Goal: Task Accomplishment & Management: Manage account settings

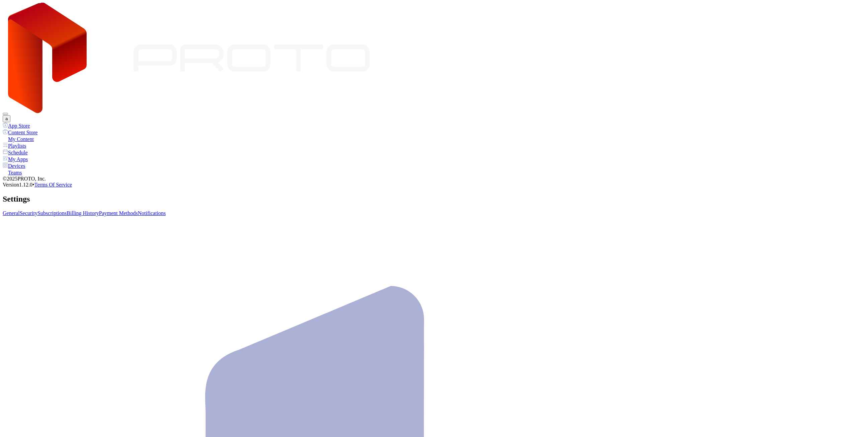
click at [37, 136] on div "My Content" at bounding box center [428, 139] width 851 height 7
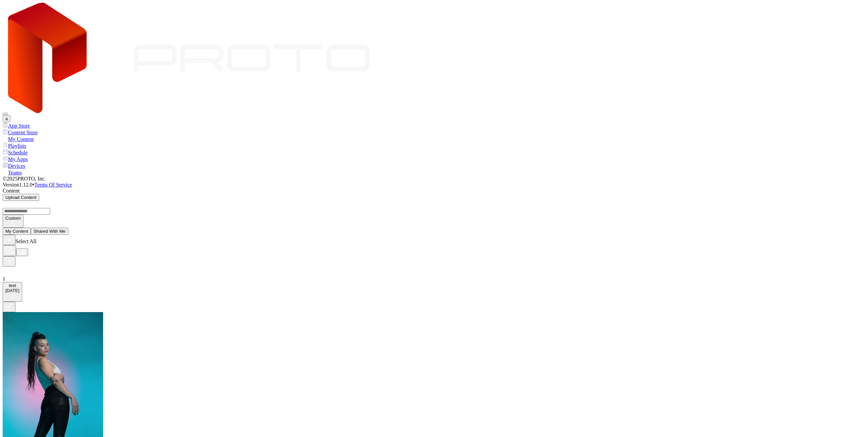
click at [30, 162] on div "Devices" at bounding box center [428, 165] width 851 height 7
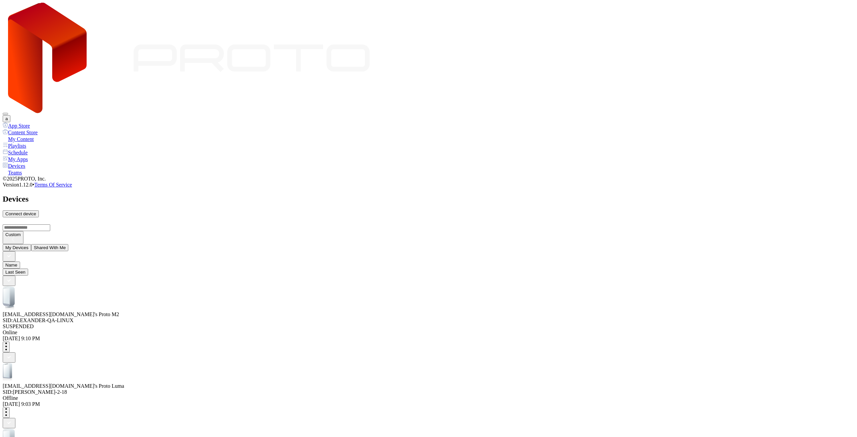
click at [10, 115] on button "a" at bounding box center [7, 118] width 8 height 7
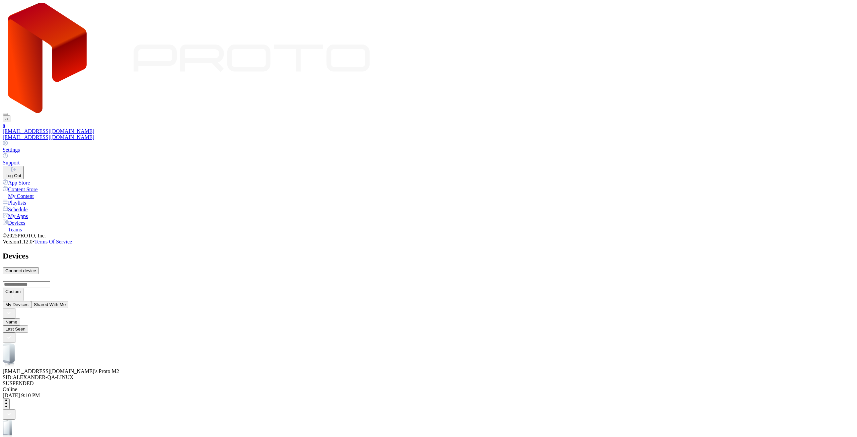
click at [796, 140] on link "Settings" at bounding box center [428, 146] width 851 height 13
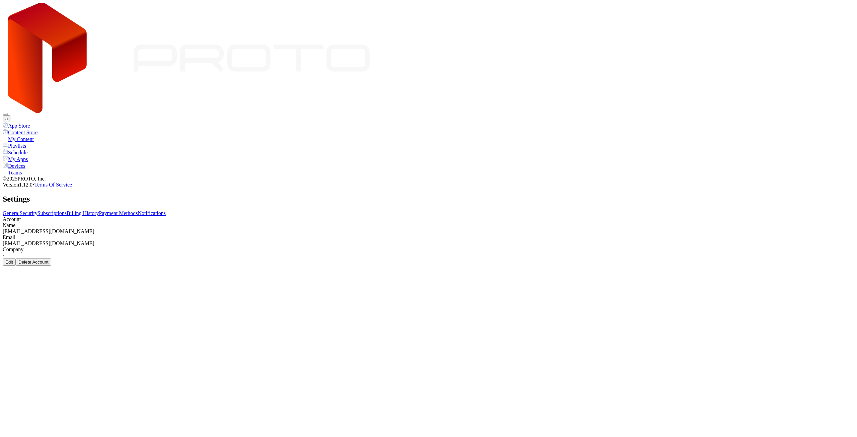
click at [67, 210] on link "Subscriptions" at bounding box center [51, 213] width 29 height 6
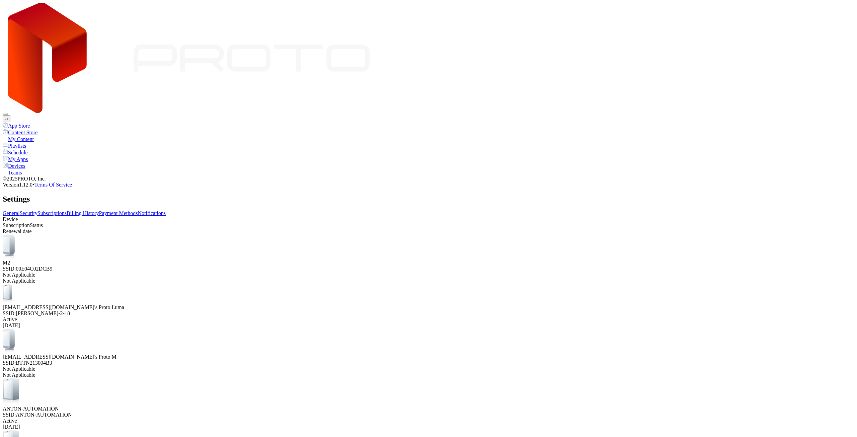
click at [29, 162] on div "Devices" at bounding box center [428, 165] width 851 height 7
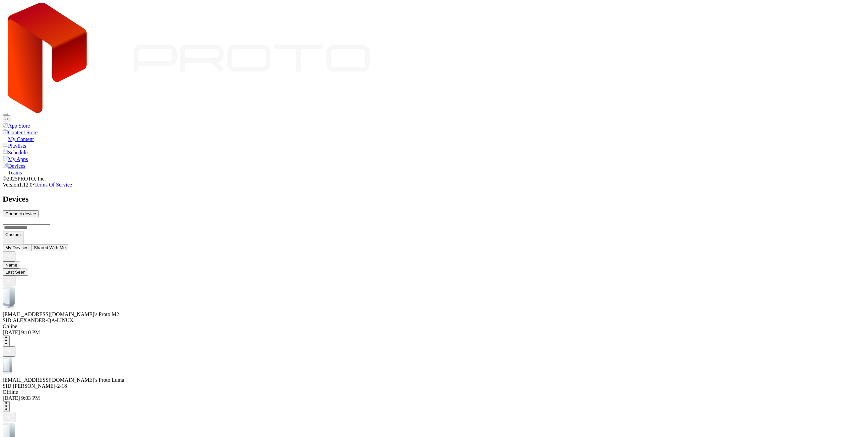
click at [181, 311] on div "[EMAIL_ADDRESS][DOMAIN_NAME]'s Proto M2" at bounding box center [428, 314] width 851 height 6
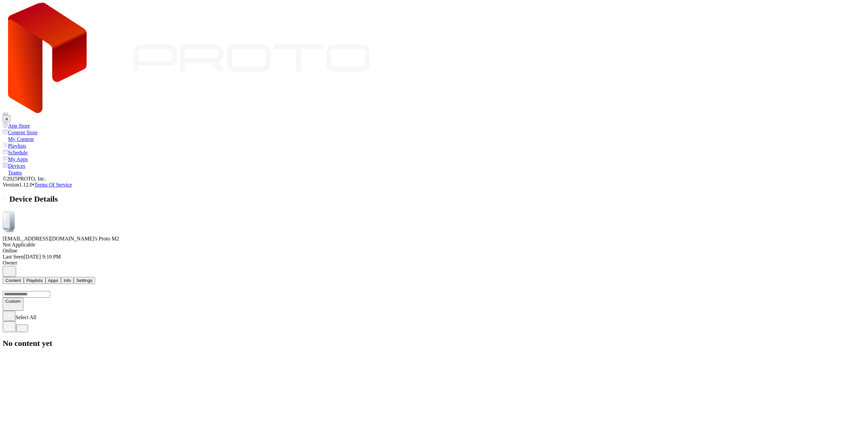
click at [13, 267] on icon "button" at bounding box center [9, 271] width 8 height 8
click at [703, 82] on button "Delete" at bounding box center [694, 78] width 18 height 7
click at [38, 397] on div "Delete" at bounding box center [31, 399] width 13 height 5
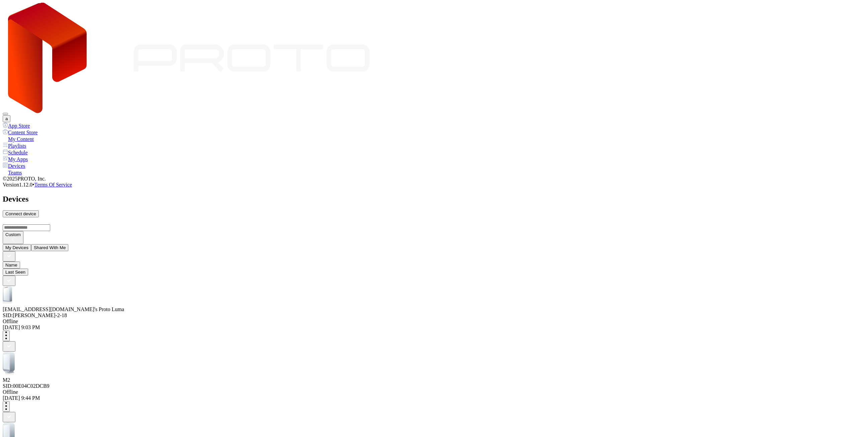
click at [10, 115] on button "a" at bounding box center [7, 118] width 8 height 7
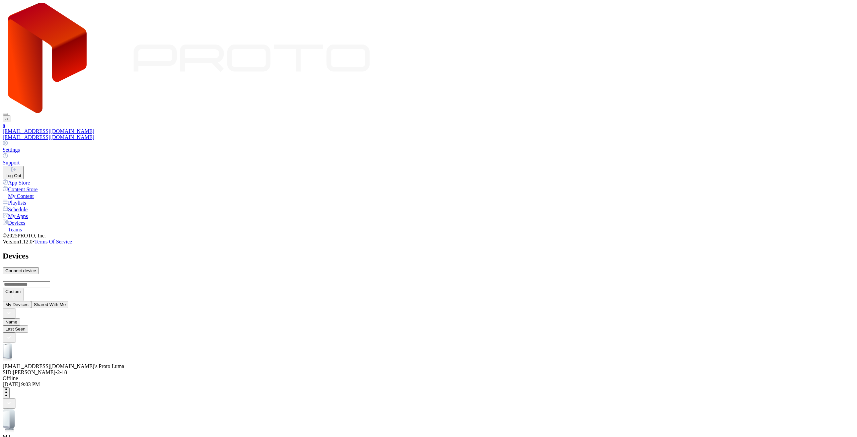
click at [21, 173] on div "Log Out" at bounding box center [13, 175] width 16 height 5
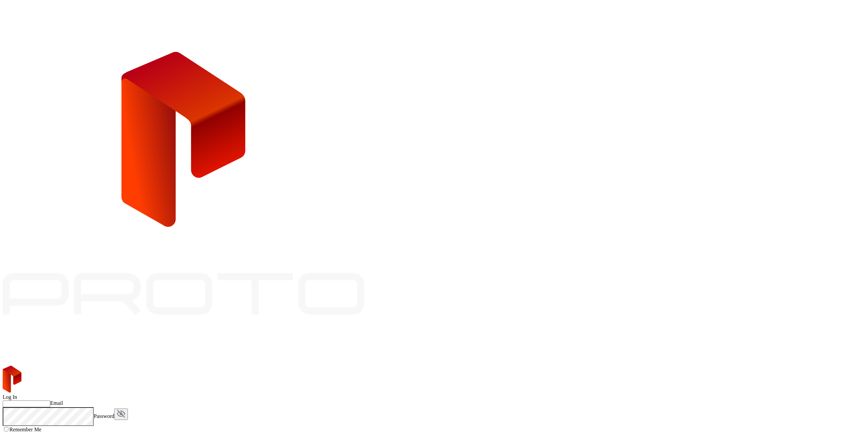
type input "**********"
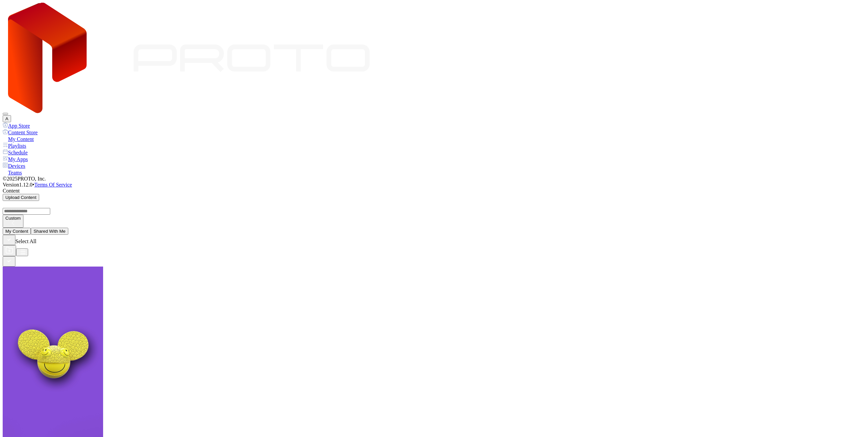
click at [30, 162] on div "Devices" at bounding box center [428, 165] width 851 height 7
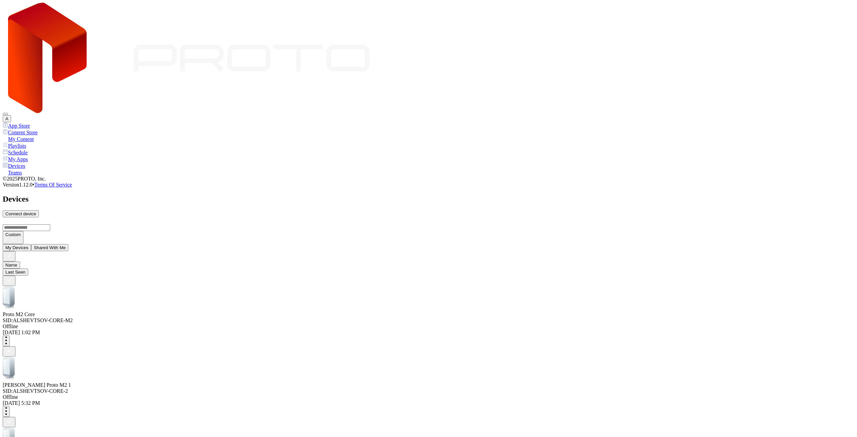
click at [36, 211] on div "Connect device" at bounding box center [20, 213] width 31 height 5
type input "*"
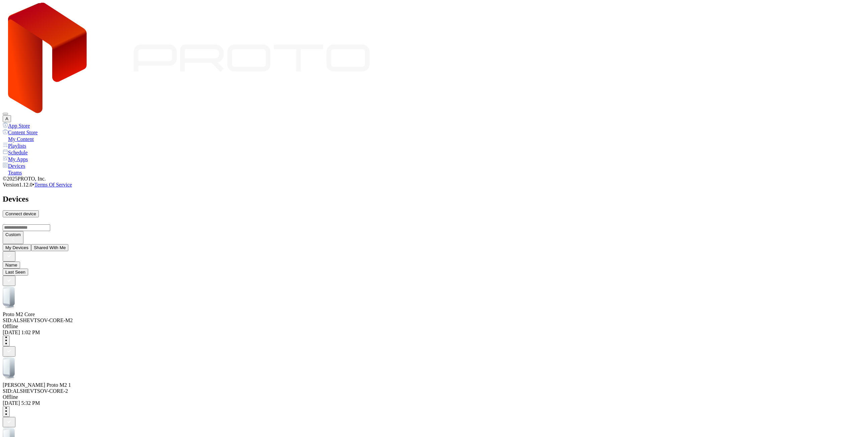
type input "*"
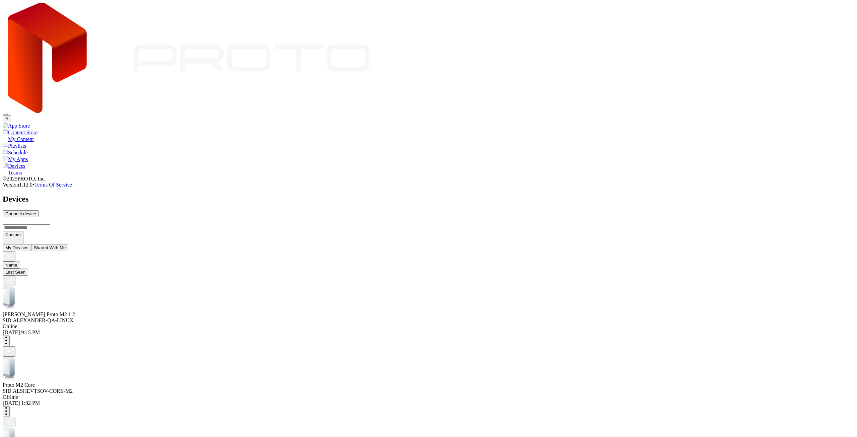
drag, startPoint x: 388, startPoint y: 230, endPoint x: 327, endPoint y: 226, distance: 61.1
type input "********"
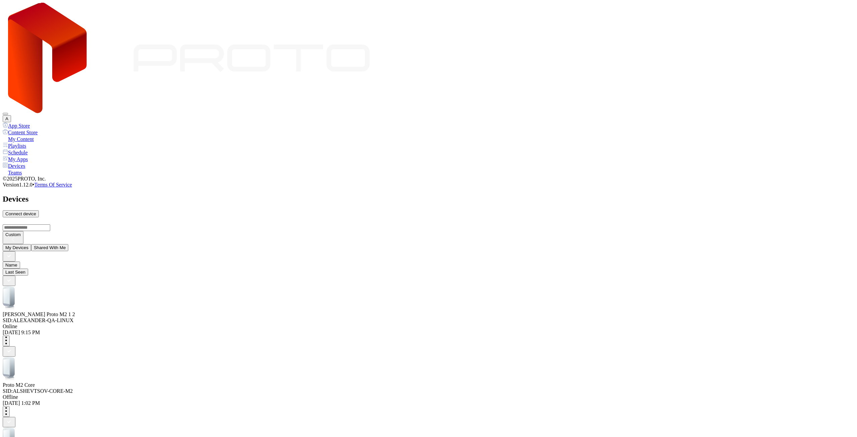
click at [258, 286] on div "Proto M2 SID: ALEXANDER-QA-LINUX" at bounding box center [428, 304] width 851 height 37
